Goal: Task Accomplishment & Management: Manage account settings

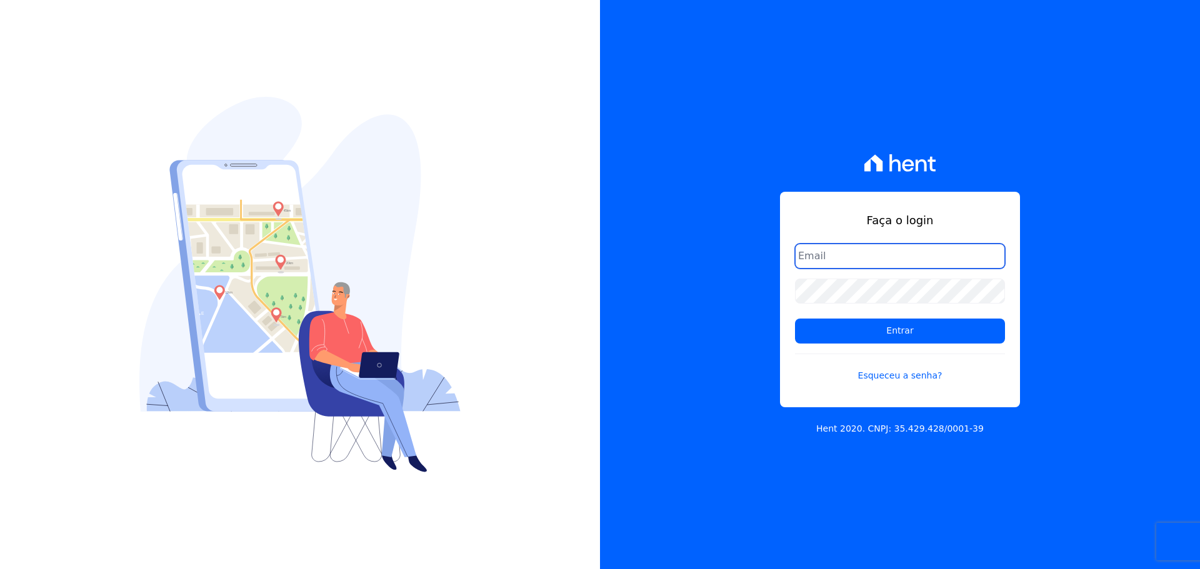
type input "[PERSON_NAME][EMAIL_ADDRESS][DOMAIN_NAME]"
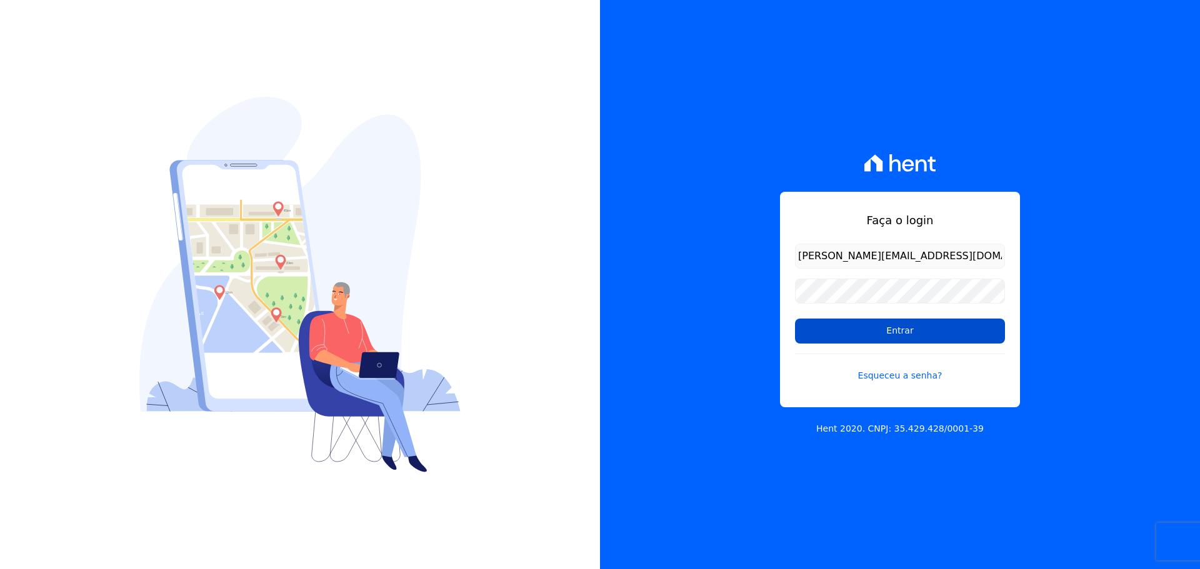
click at [877, 337] on input "Entrar" at bounding box center [900, 331] width 210 height 25
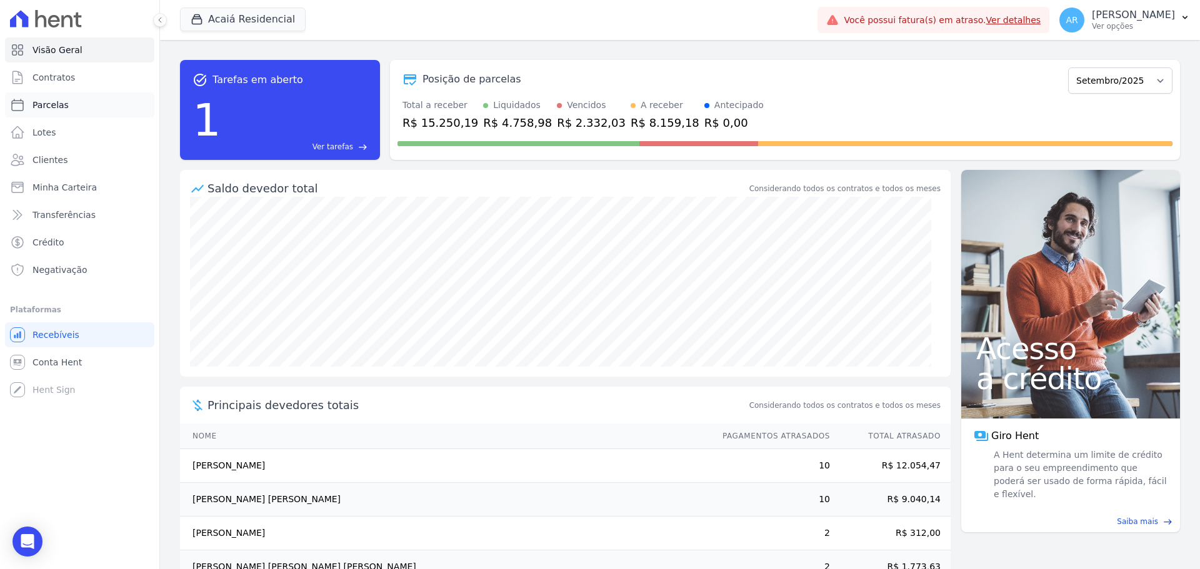
click at [59, 104] on span "Parcelas" at bounding box center [50, 105] width 36 height 12
select select
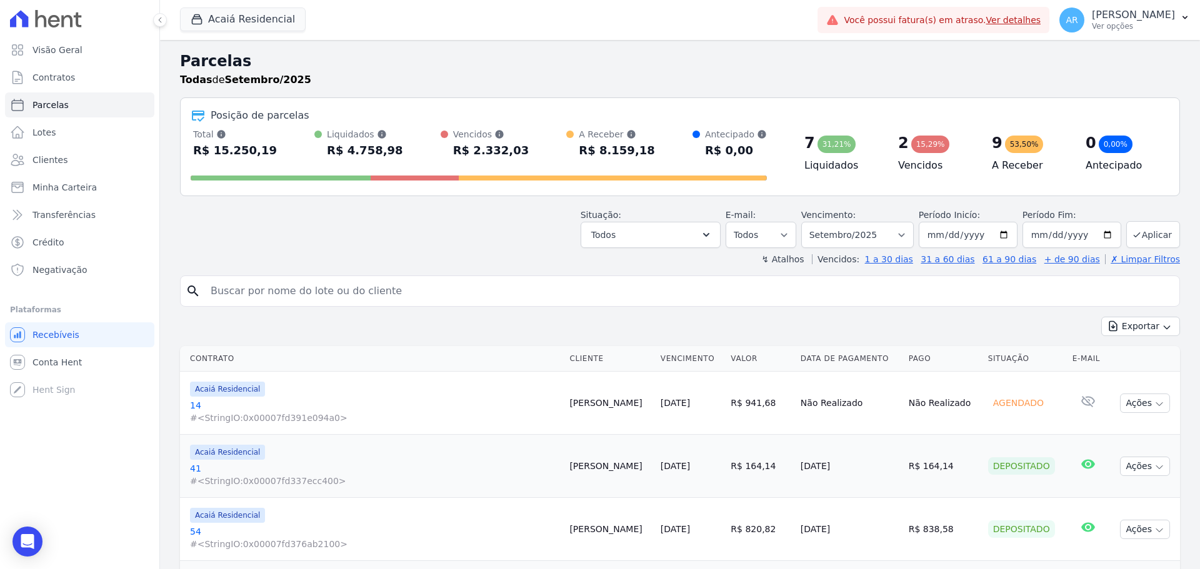
click at [231, 6] on div "Acaiá Residencial Trapisa Engenharia Acaiá Residencial Icatu Residencial Aplicar" at bounding box center [496, 19] width 632 height 41
click at [214, 20] on button "Acaiá Residencial" at bounding box center [243, 19] width 126 height 24
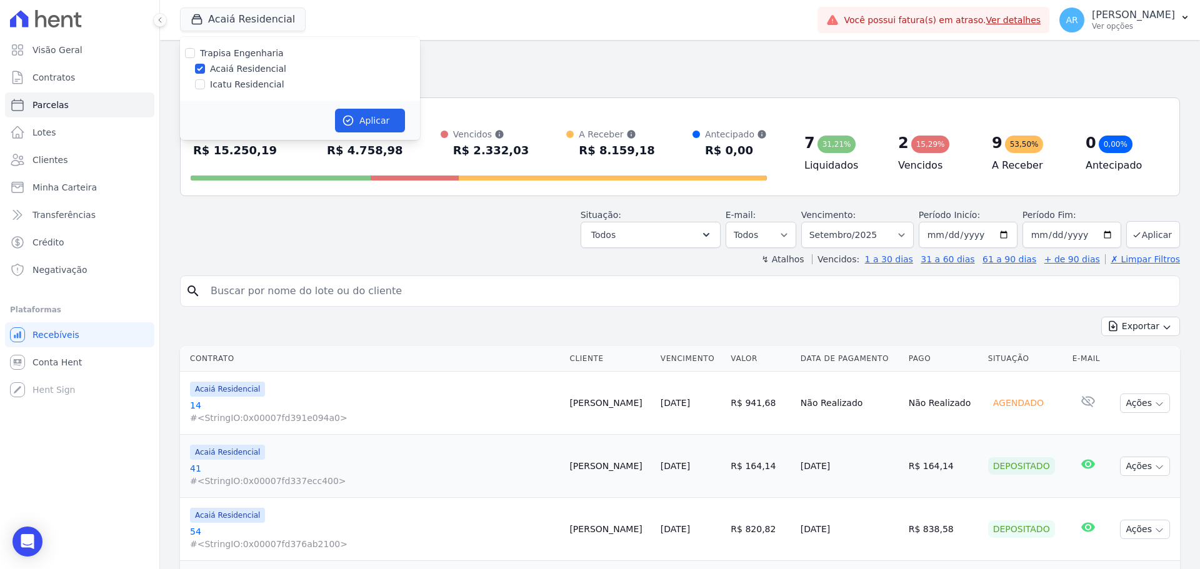
click at [217, 81] on label "Icatu Residencial" at bounding box center [247, 84] width 74 height 13
click at [205, 81] on input "Icatu Residencial" at bounding box center [200, 84] width 10 height 10
checkbox input "true"
click at [414, 122] on div "Aplicar" at bounding box center [300, 120] width 240 height 39
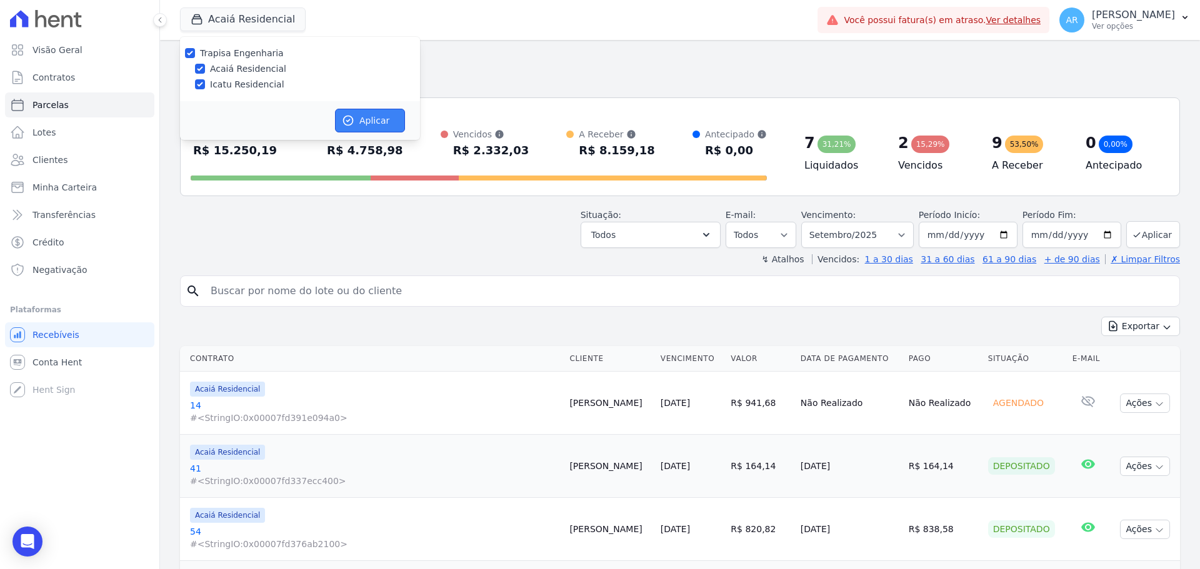
click at [372, 119] on button "Aplicar" at bounding box center [370, 121] width 70 height 24
select select
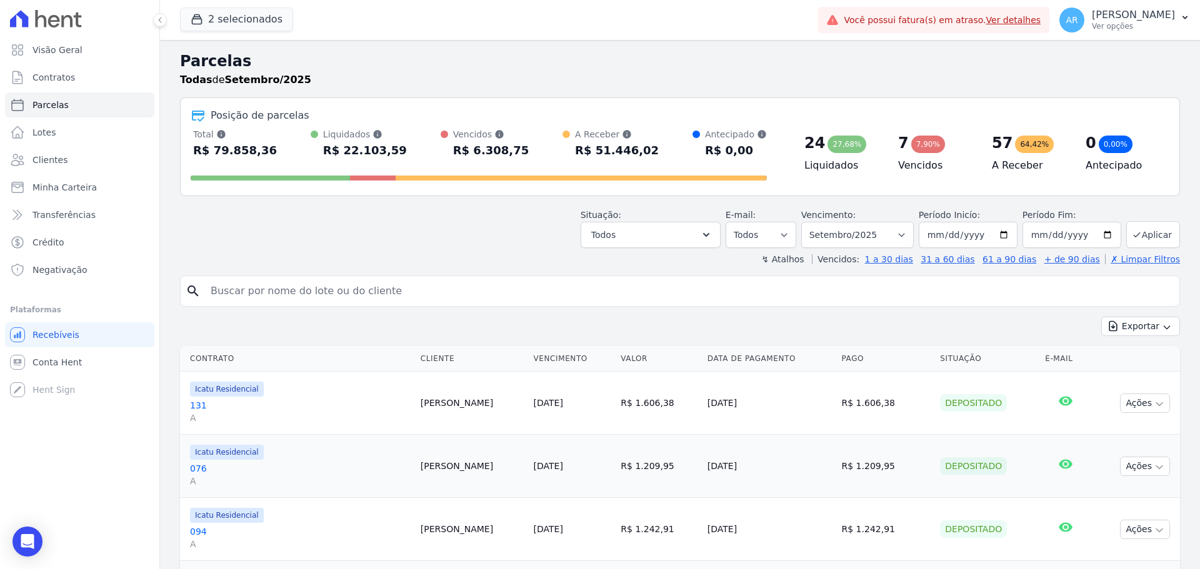
click at [345, 292] on input "search" at bounding box center [688, 291] width 971 height 25
type input "joão"
select select
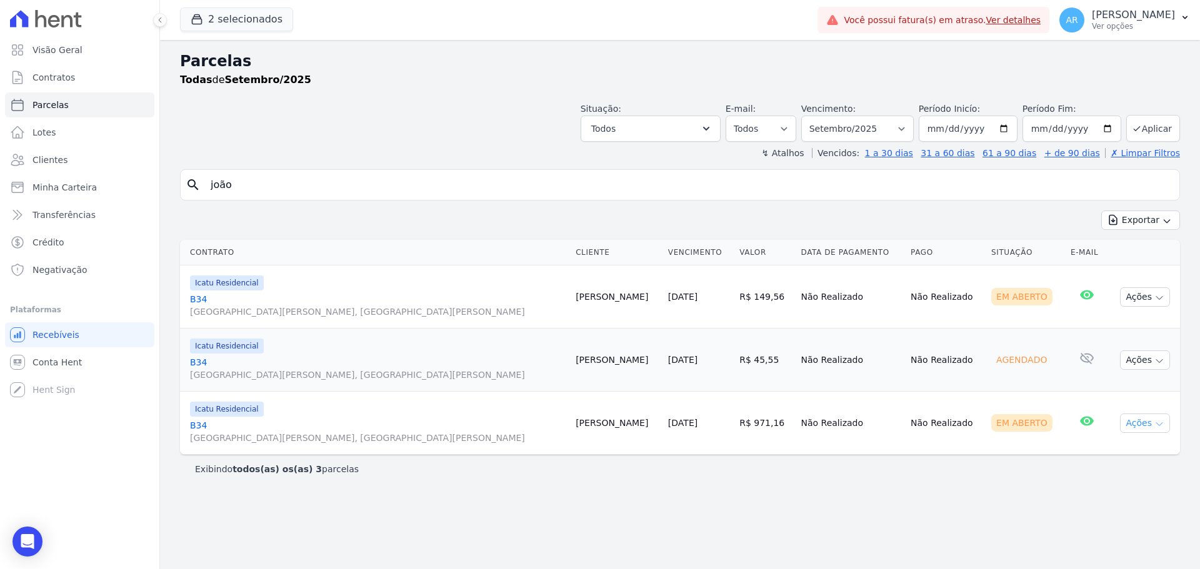
click at [1132, 423] on button "Ações" at bounding box center [1145, 423] width 50 height 19
click at [797, 449] on td "Não Realizado" at bounding box center [851, 423] width 110 height 63
click at [796, 427] on td "Não Realizado" at bounding box center [851, 423] width 110 height 63
click at [226, 421] on link "B34 Avenida Osvaldo de Souza, Jardim Novo Ângulo" at bounding box center [378, 431] width 376 height 25
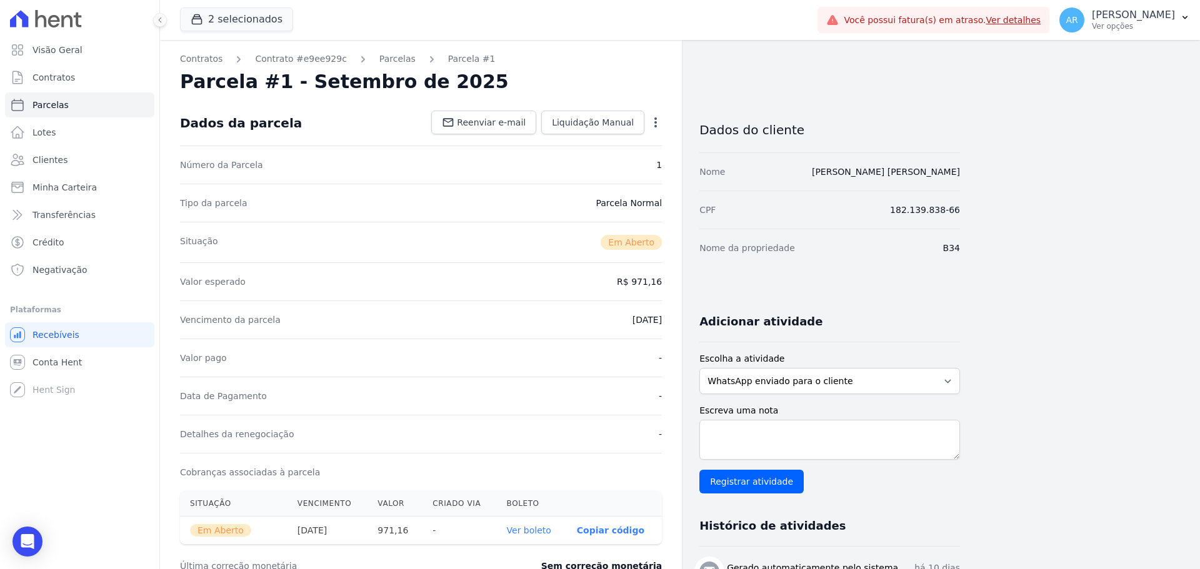
click at [654, 126] on icon "button" at bounding box center [655, 122] width 12 height 12
click at [589, 166] on link "Cancelar Cobrança" at bounding box center [602, 162] width 110 height 22
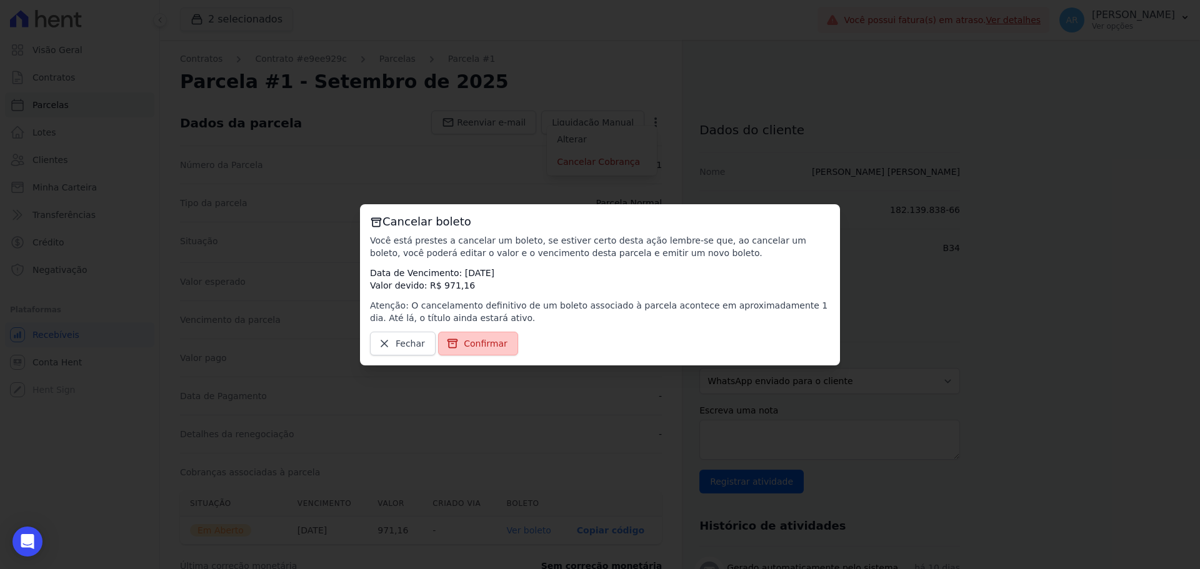
click at [483, 334] on link "Confirmar" at bounding box center [478, 344] width 80 height 24
